Goal: Obtain resource: Download file/media

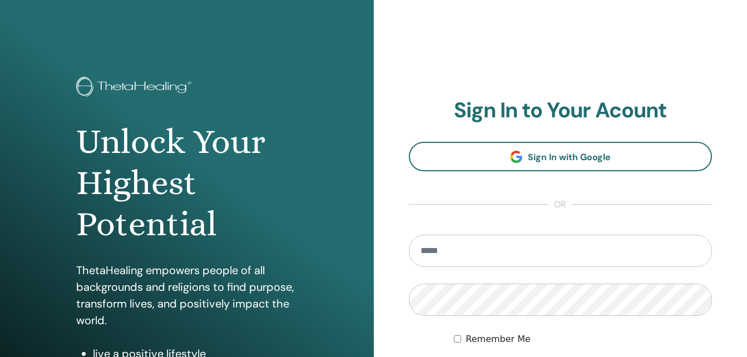
type input "**********"
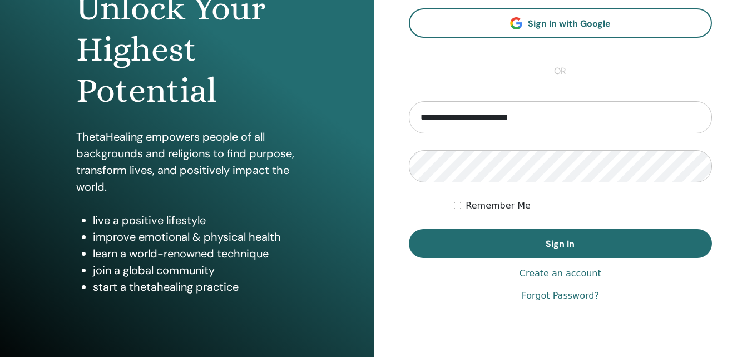
scroll to position [170, 0]
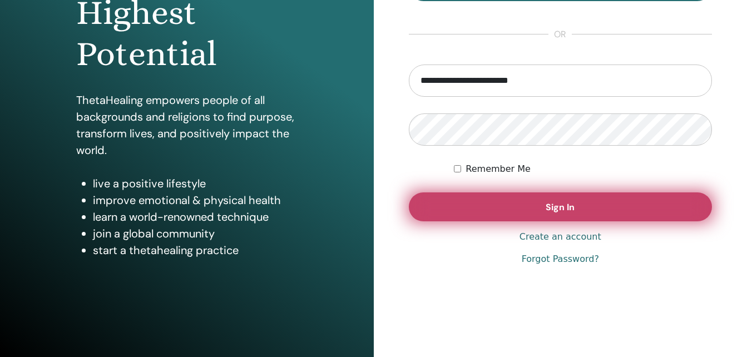
click at [596, 211] on button "Sign In" at bounding box center [561, 206] width 304 height 29
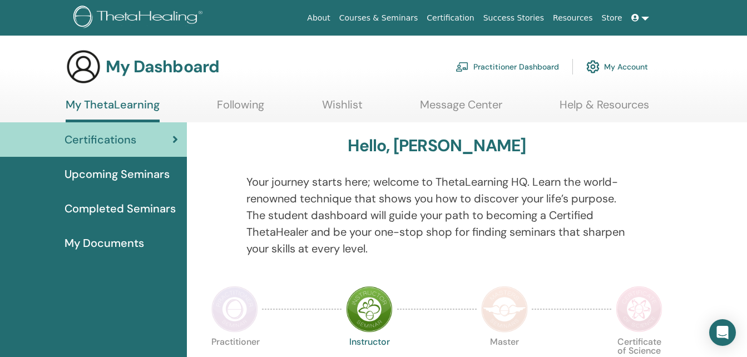
click at [141, 240] on span "My Documents" at bounding box center [104, 243] width 80 height 17
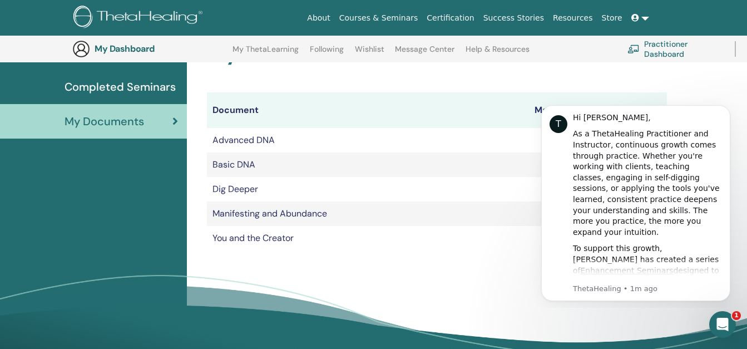
scroll to position [168, 0]
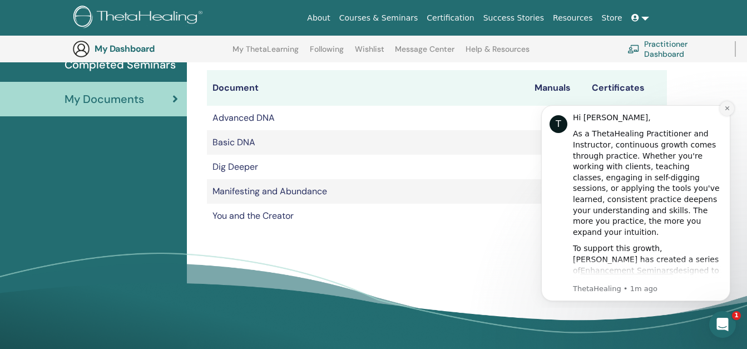
click at [725, 107] on icon "Dismiss notification" at bounding box center [727, 108] width 6 height 6
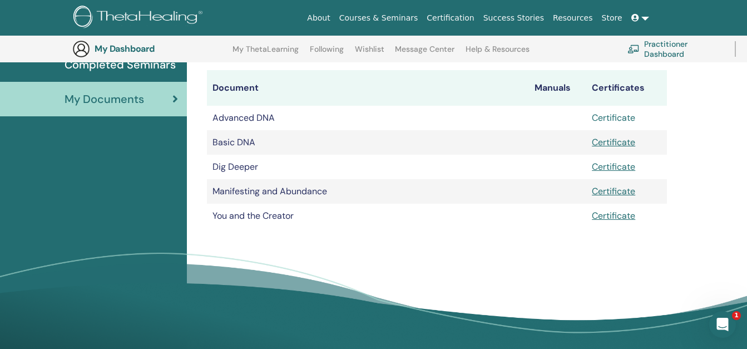
click at [598, 120] on link "Certificate" at bounding box center [613, 118] width 43 height 12
click at [616, 141] on link "Certificate" at bounding box center [613, 142] width 43 height 12
click at [611, 167] on link "Certificate" at bounding box center [613, 167] width 43 height 12
click at [628, 190] on link "Certificate" at bounding box center [613, 191] width 43 height 12
click at [616, 217] on link "Certificate" at bounding box center [613, 216] width 43 height 12
